Goal: Task Accomplishment & Management: Use online tool/utility

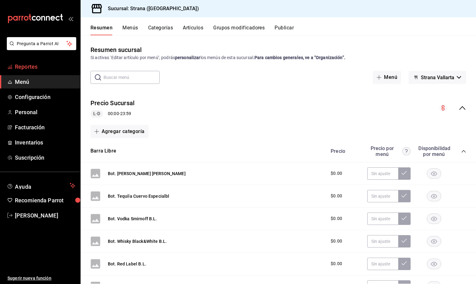
click at [23, 70] on span "Reportes" at bounding box center [45, 67] width 60 height 8
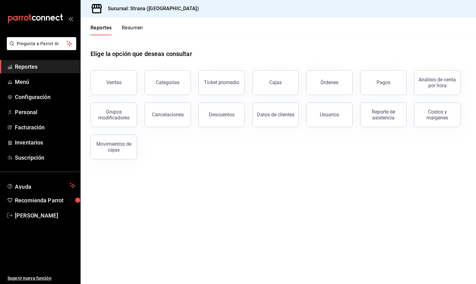
click at [303, 217] on main "Elige la opción que deseas consultar Ventas Categorías Ticket promedio Cajas Ór…" at bounding box center [278, 159] width 395 height 249
click at [105, 83] on button "Ventas" at bounding box center [113, 82] width 46 height 25
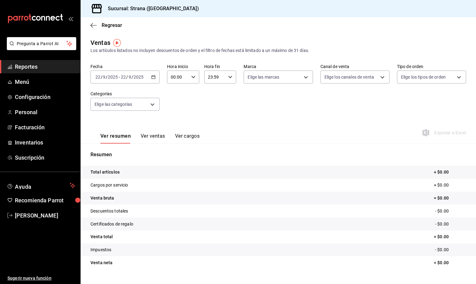
click at [24, 65] on span "Reportes" at bounding box center [45, 67] width 60 height 8
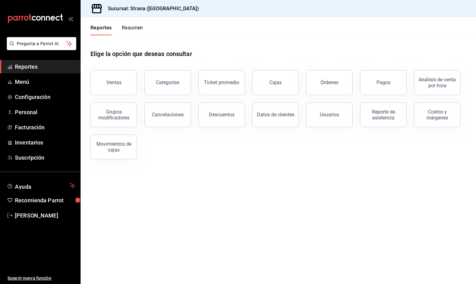
click at [338, 121] on button "Usuarios" at bounding box center [329, 114] width 46 height 25
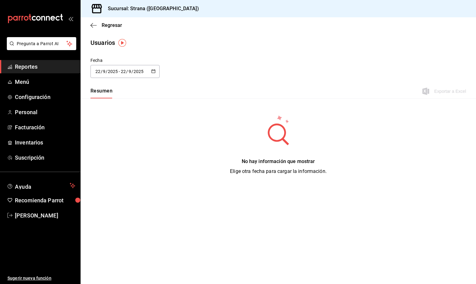
click at [97, 73] on input "22" at bounding box center [98, 71] width 6 height 5
click at [102, 165] on li "Rango de fechas" at bounding box center [119, 161] width 59 height 14
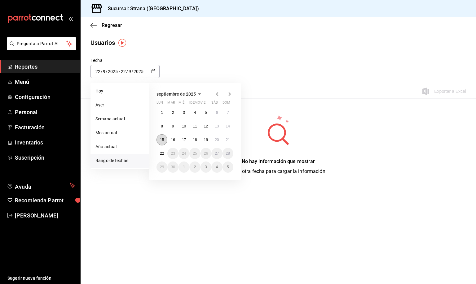
click at [160, 140] on abbr "15" at bounding box center [162, 140] width 4 height 4
click at [161, 155] on abbr "22" at bounding box center [162, 153] width 4 height 4
type input "[DATE]"
type input "15"
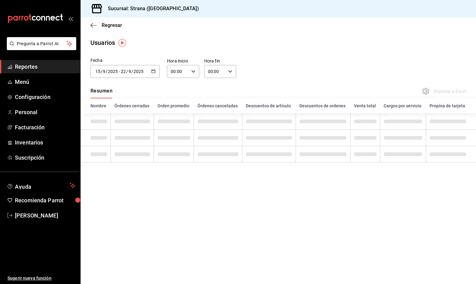
click at [175, 72] on input "00:00" at bounding box center [178, 71] width 22 height 12
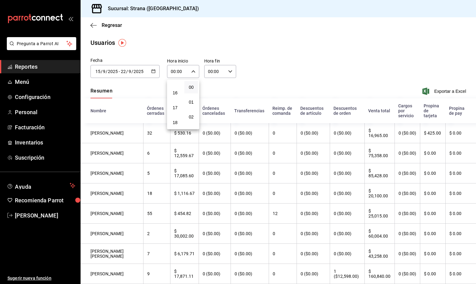
scroll to position [279, 0]
click at [176, 103] on span "20" at bounding box center [175, 105] width 6 height 5
type input "20:00"
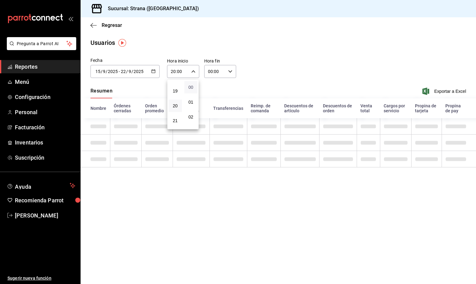
click at [189, 88] on span "00" at bounding box center [191, 87] width 6 height 5
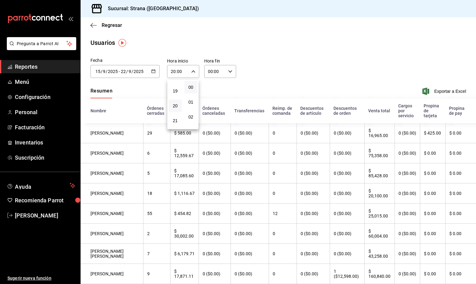
click at [208, 72] on div at bounding box center [238, 142] width 476 height 284
click at [208, 72] on input "00:00" at bounding box center [215, 71] width 22 height 12
click at [209, 70] on div at bounding box center [238, 142] width 476 height 284
click at [207, 72] on input "00:00" at bounding box center [215, 71] width 22 height 12
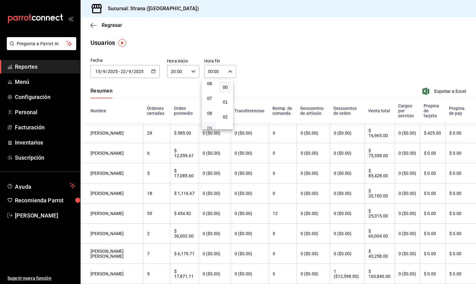
click at [207, 126] on span "09" at bounding box center [210, 128] width 6 height 5
type input "09:00"
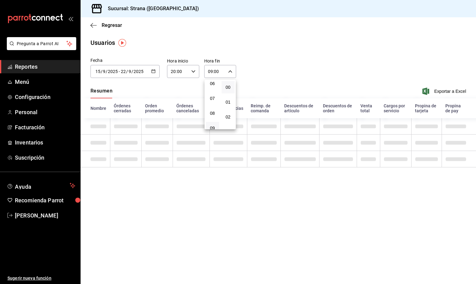
click at [223, 88] on button "00" at bounding box center [227, 87] width 13 height 12
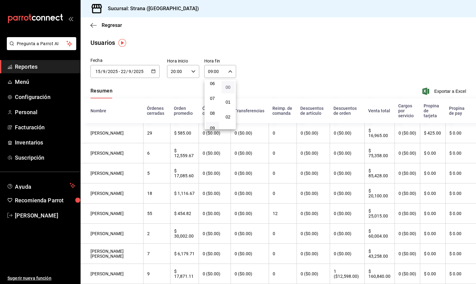
click at [227, 88] on span "00" at bounding box center [228, 87] width 6 height 5
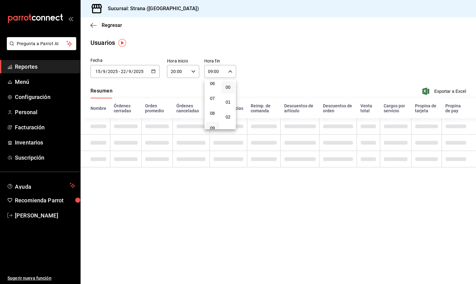
click at [274, 72] on div at bounding box center [238, 142] width 476 height 284
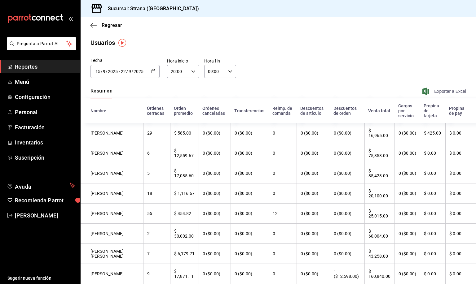
click at [436, 92] on span "Exportar a Excel" at bounding box center [444, 91] width 42 height 7
click at [29, 142] on span "Inventarios" at bounding box center [45, 142] width 60 height 8
